Goal: Task Accomplishment & Management: Use online tool/utility

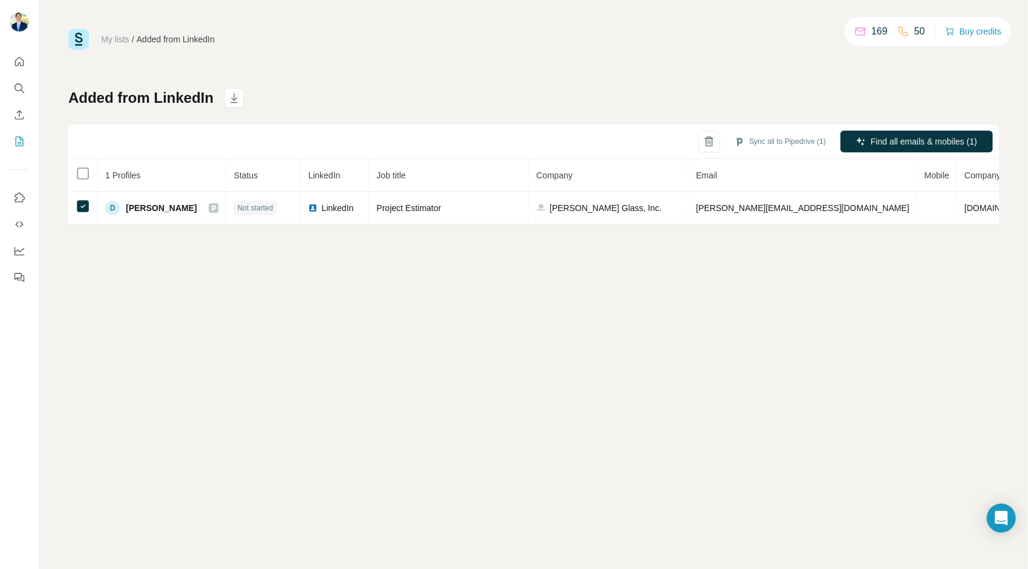
click at [454, 86] on div "My lists / Added from LinkedIn 169 50 Buy credits Added from LinkedIn Sync all …" at bounding box center [533, 126] width 930 height 195
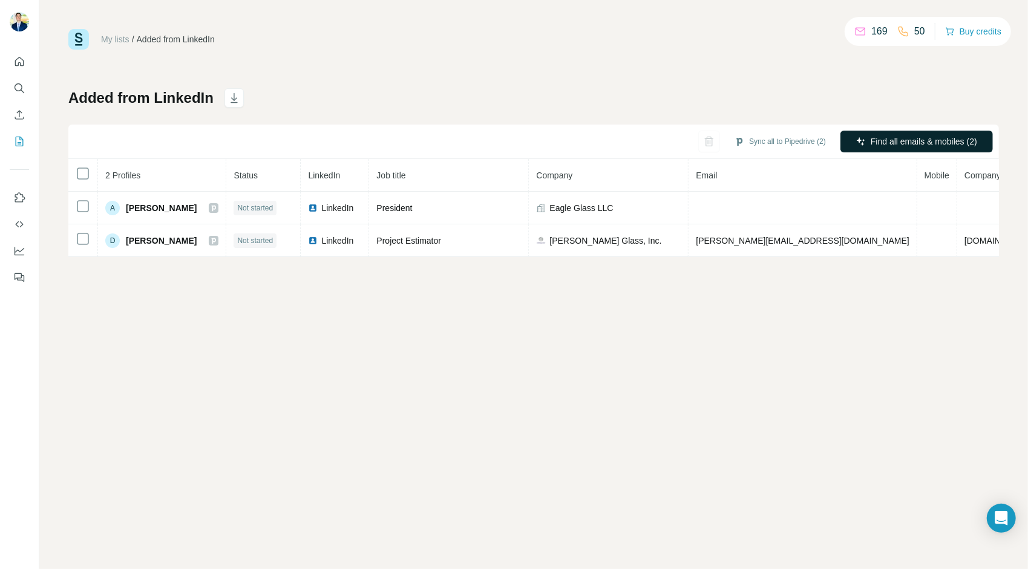
click at [894, 131] on button "Find all emails & mobiles (2)" at bounding box center [916, 142] width 152 height 22
